Goal: Task Accomplishment & Management: Manage account settings

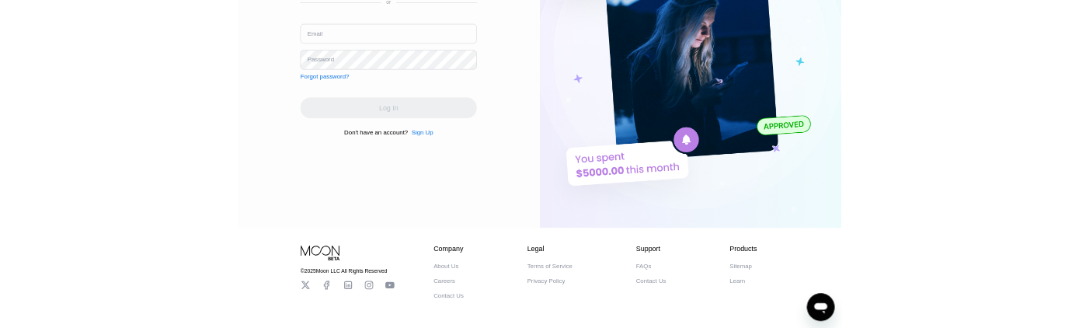
scroll to position [237, 0]
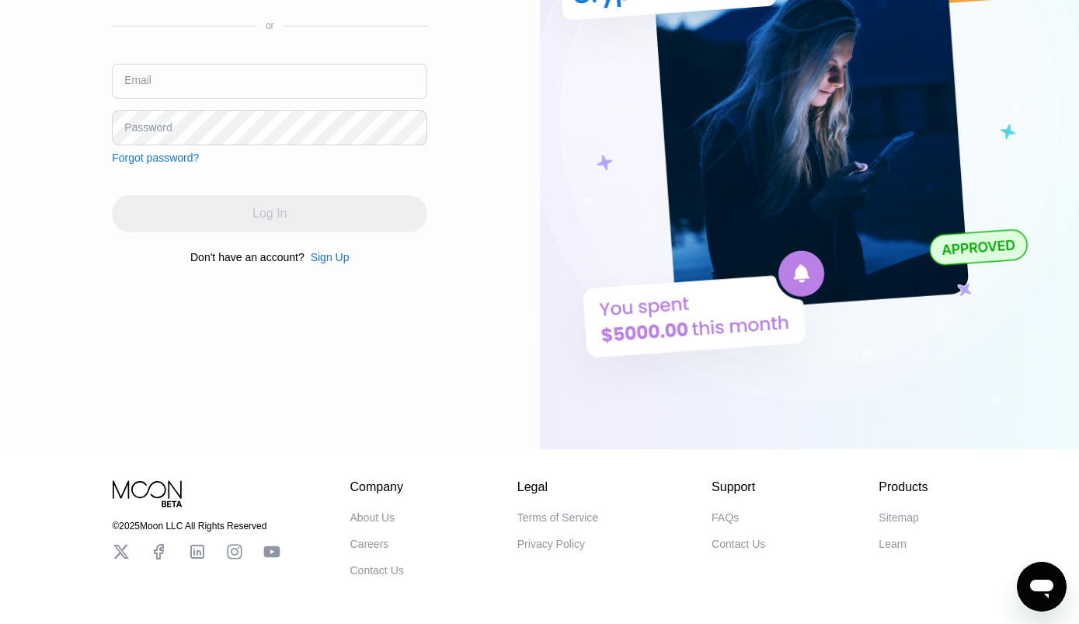
click at [278, 72] on input "text" at bounding box center [269, 81] width 315 height 35
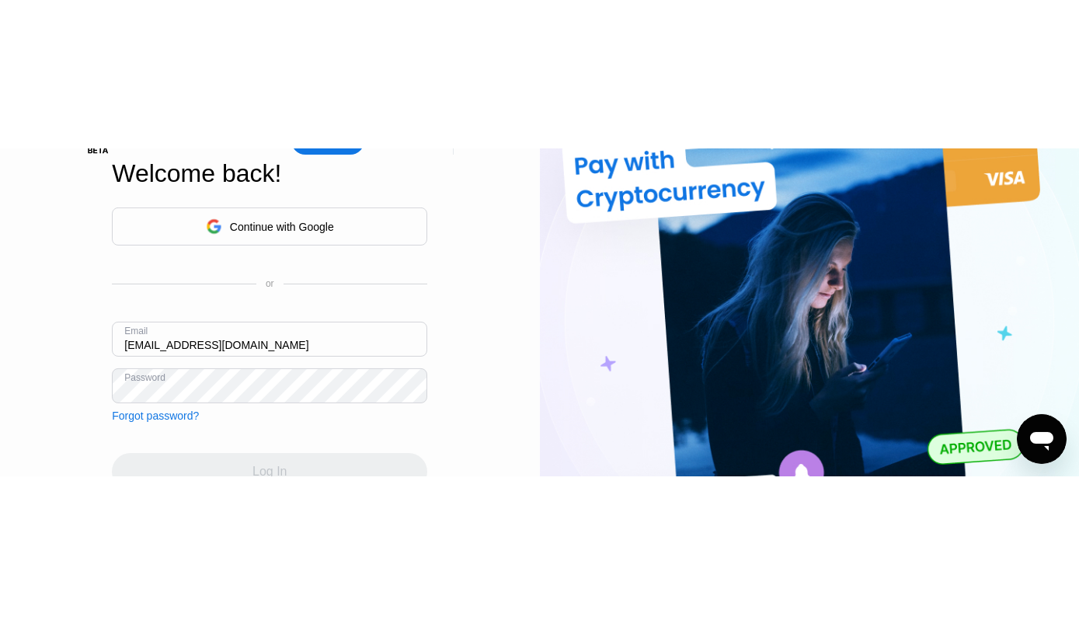
scroll to position [0, 0]
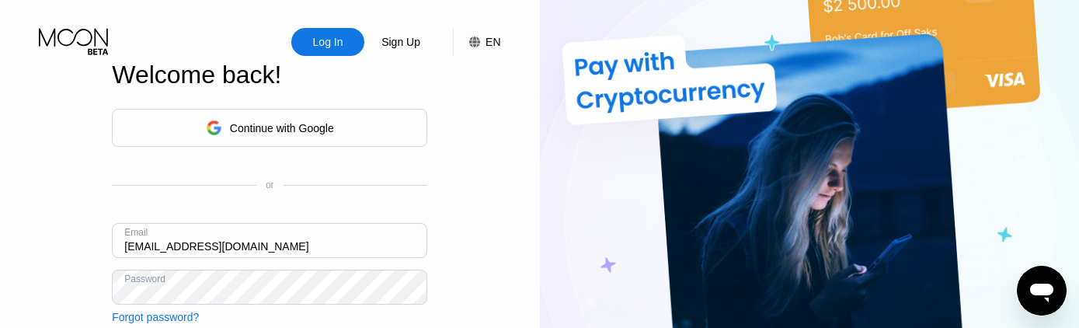
click at [229, 116] on div "Continue with Google" at bounding box center [270, 128] width 128 height 24
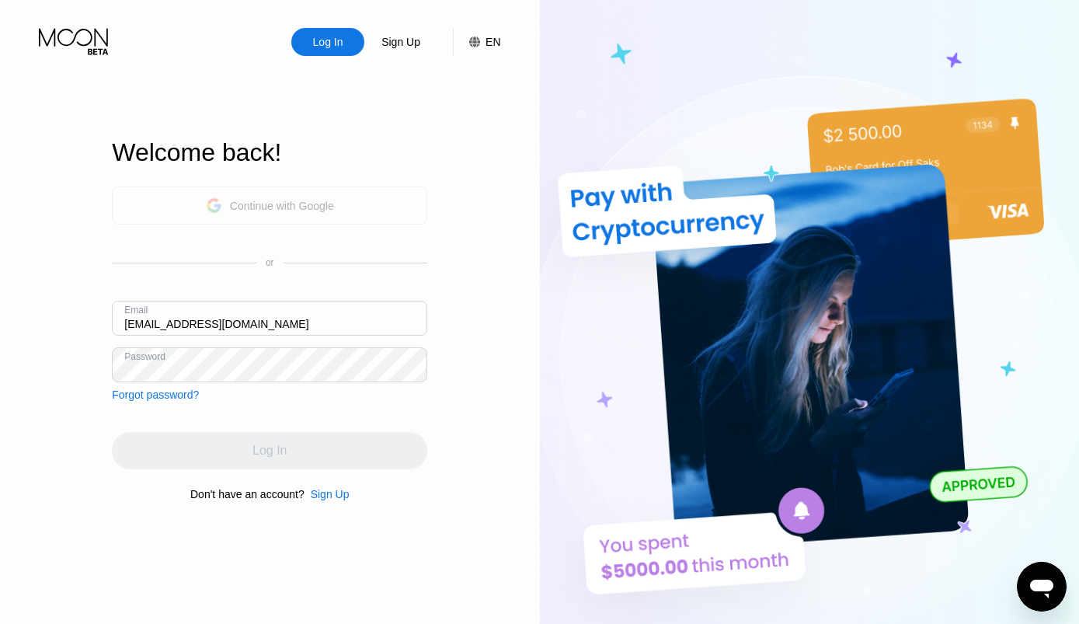
click at [321, 204] on div "Continue with Google" at bounding box center [282, 206] width 104 height 12
click at [302, 312] on input "Reillywhitlock74@gmail.com" at bounding box center [269, 318] width 315 height 35
type input "R"
click at [293, 211] on div "Continue with Google" at bounding box center [270, 205] width 128 height 24
click at [324, 200] on div "Continue with Google" at bounding box center [282, 206] width 104 height 12
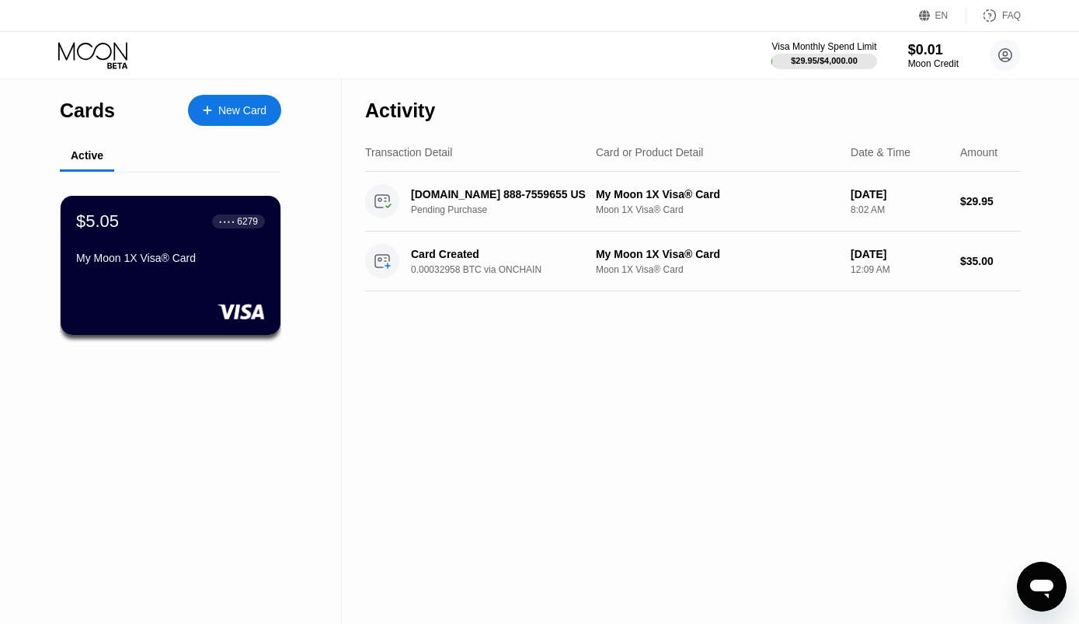
click at [208, 490] on div "Cards New Card Active $5.05 ● ● ● ● 6279 My Moon 1X Visa® Card" at bounding box center [171, 351] width 342 height 545
click at [235, 226] on div "● ● ● ● 6279" at bounding box center [239, 220] width 39 height 11
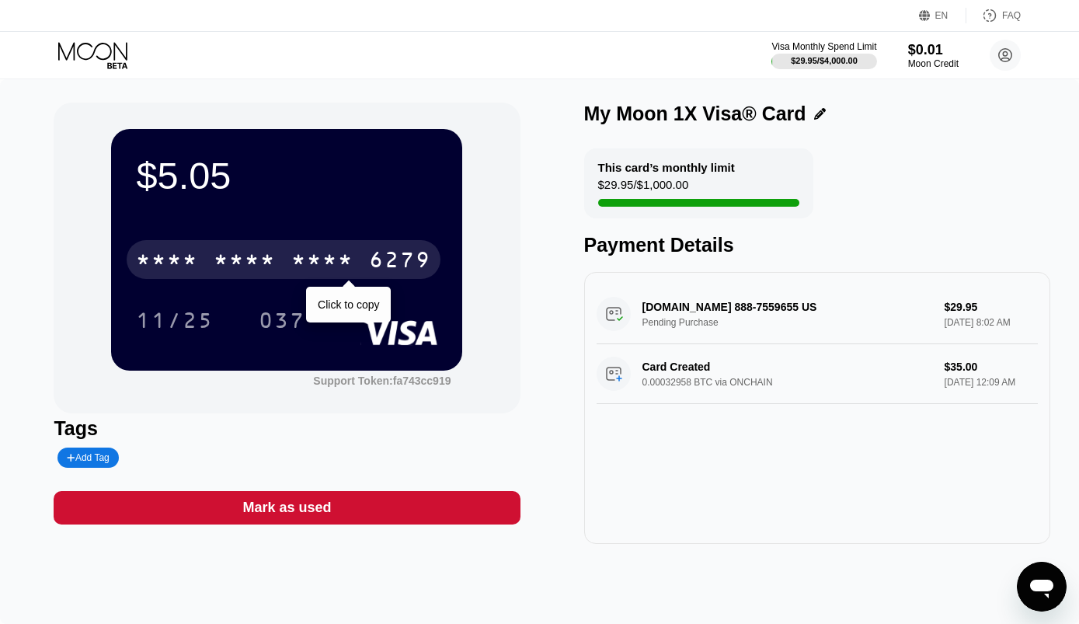
click at [352, 266] on div "* * * *" at bounding box center [322, 261] width 62 height 25
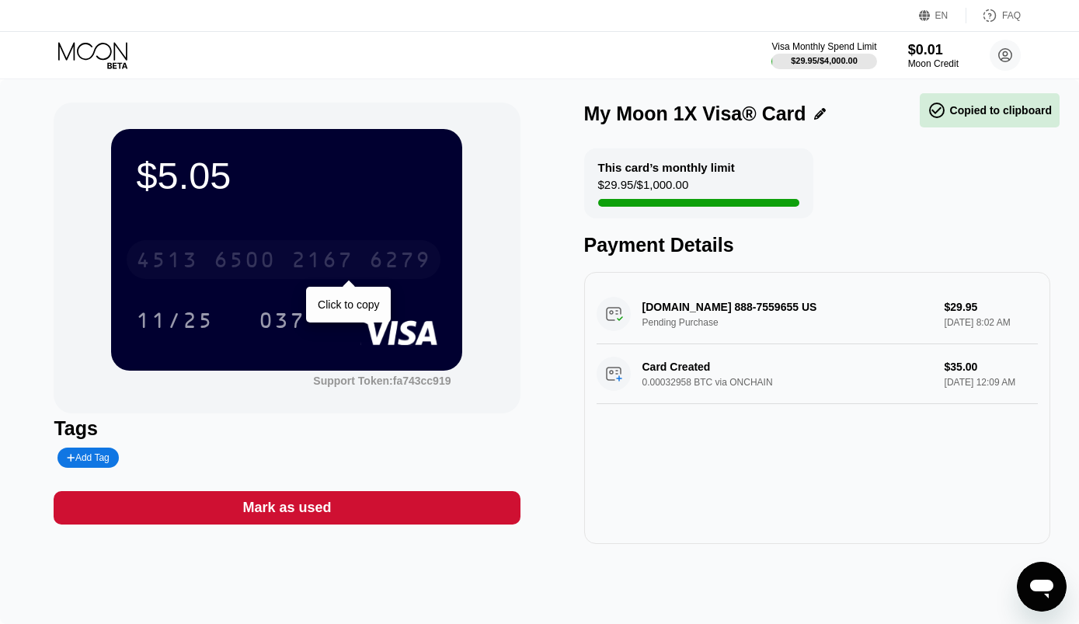
click at [354, 267] on div "2167" at bounding box center [322, 261] width 62 height 25
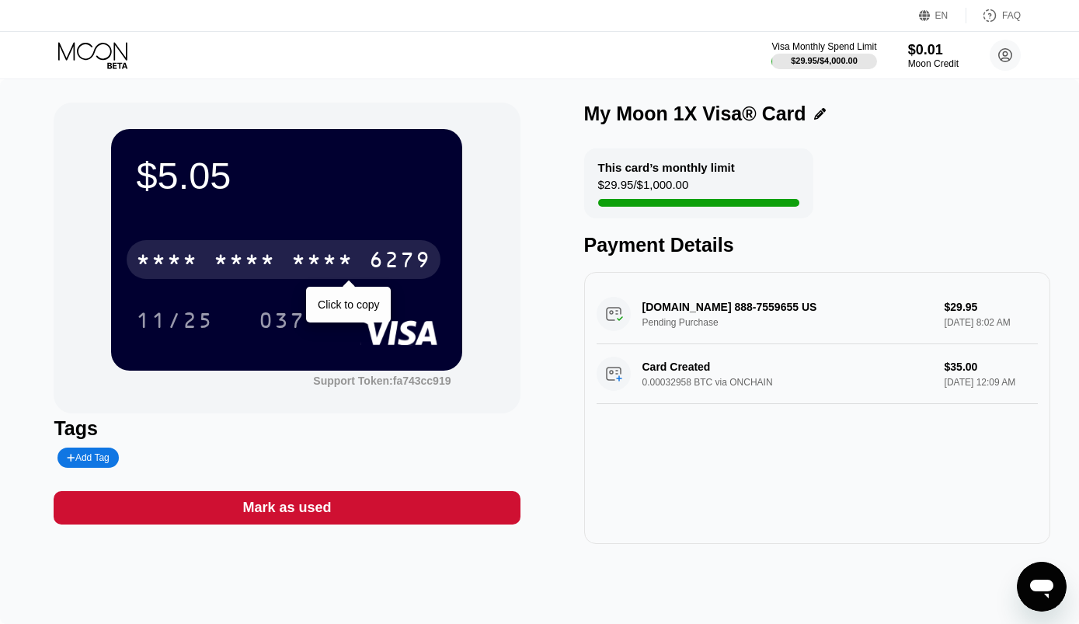
click at [305, 260] on div "* * * *" at bounding box center [322, 261] width 62 height 25
